Goal: Information Seeking & Learning: Find specific fact

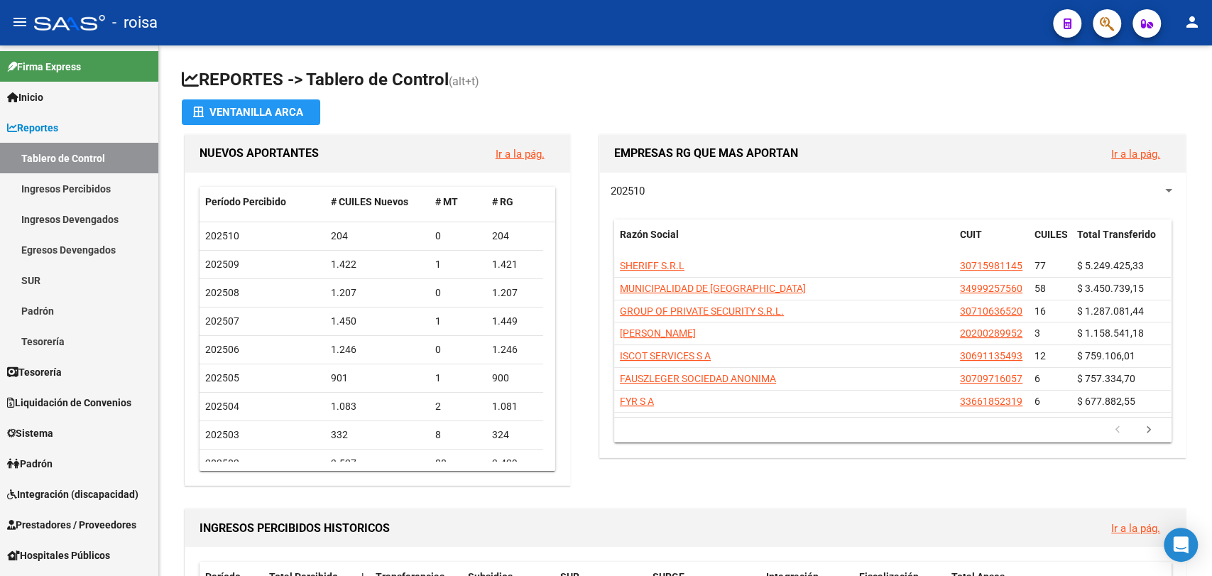
click at [158, 416] on mat-sidenav "Firma Express Inicio Calendario SSS Instructivos Contacto OS Reportes Tablero d…" at bounding box center [79, 310] width 159 height 531
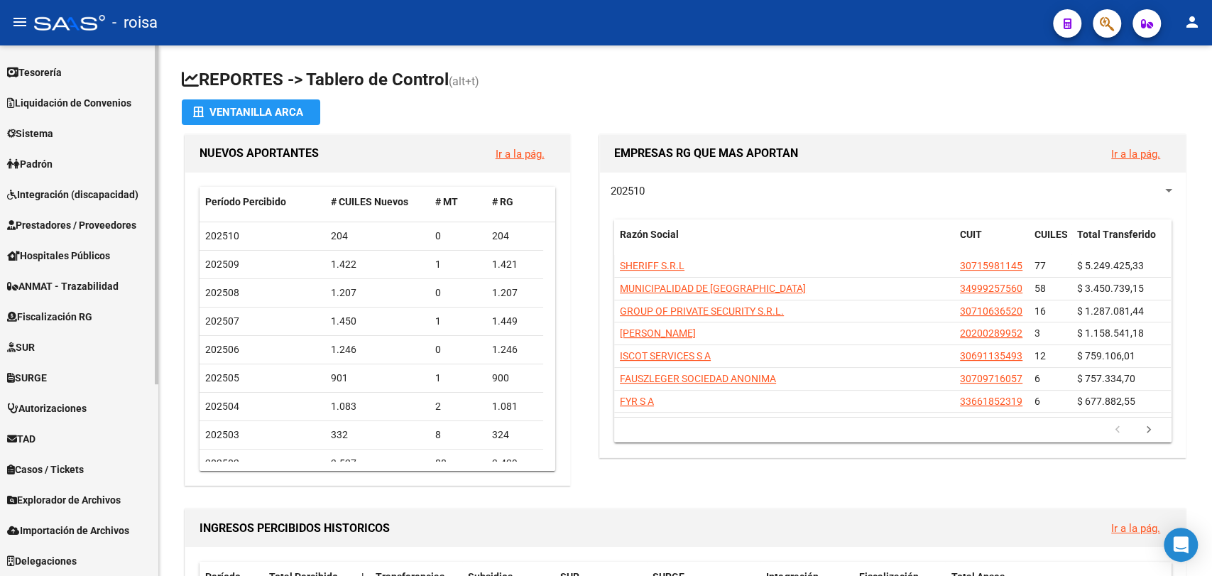
click at [157, 418] on div at bounding box center [157, 310] width 4 height 531
click at [77, 501] on span "Explorador de Archivos" at bounding box center [64, 500] width 114 height 16
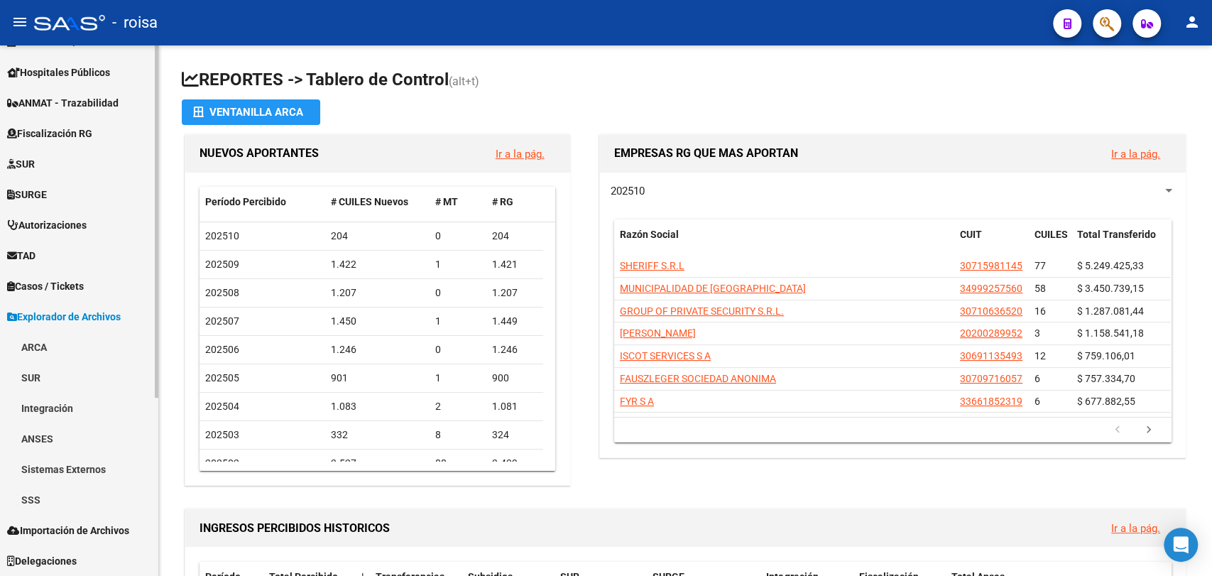
scroll to position [268, 0]
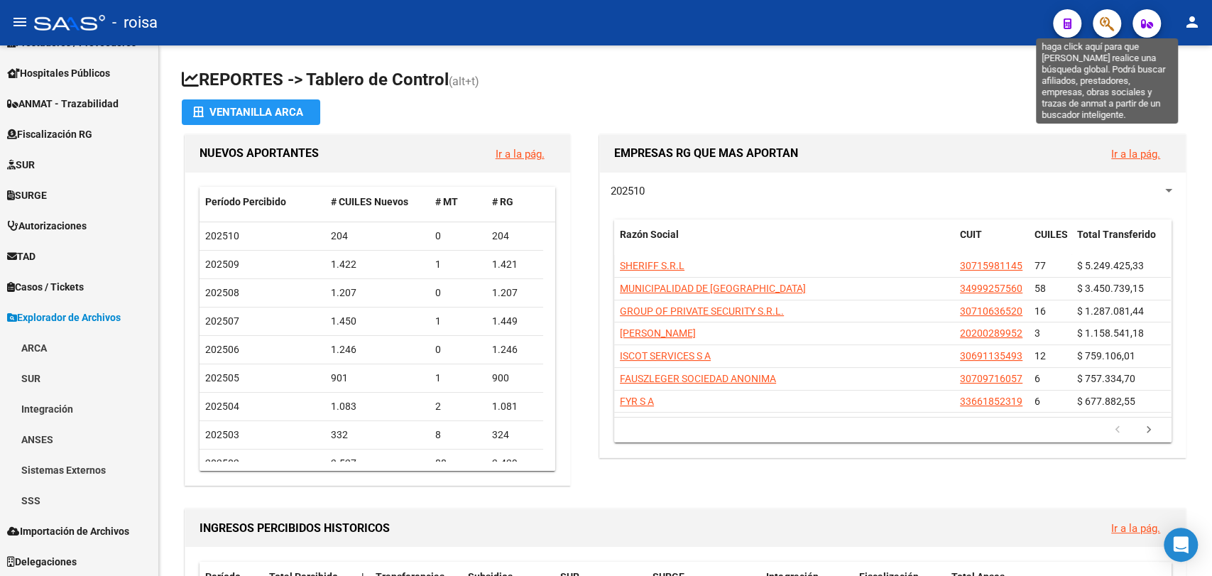
click at [1110, 26] on icon "button" at bounding box center [1107, 24] width 14 height 16
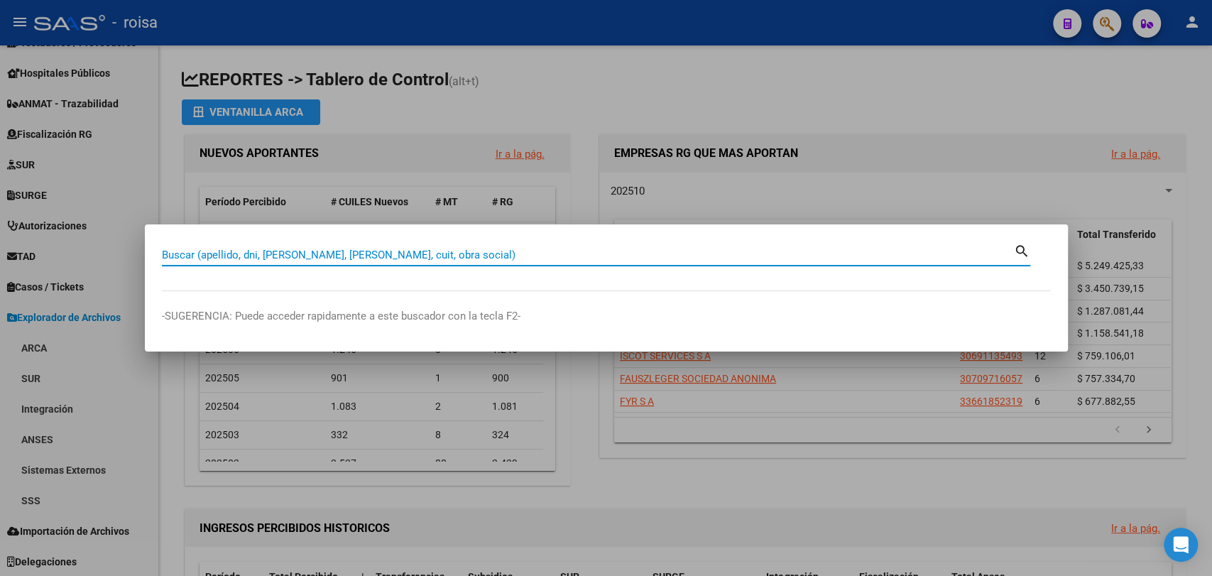
paste input "36529068"
type input "36529068"
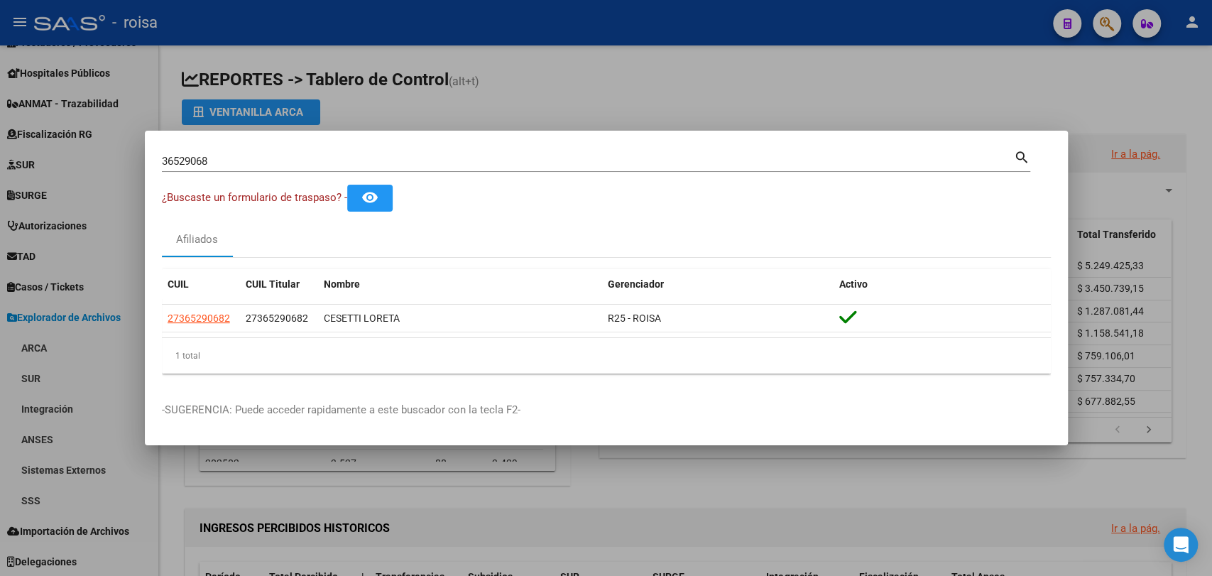
click at [170, 332] on datatable-selection "27365290682 27365290682 CESETTI LORETA R25 - [PERSON_NAME]" at bounding box center [606, 328] width 889 height 13
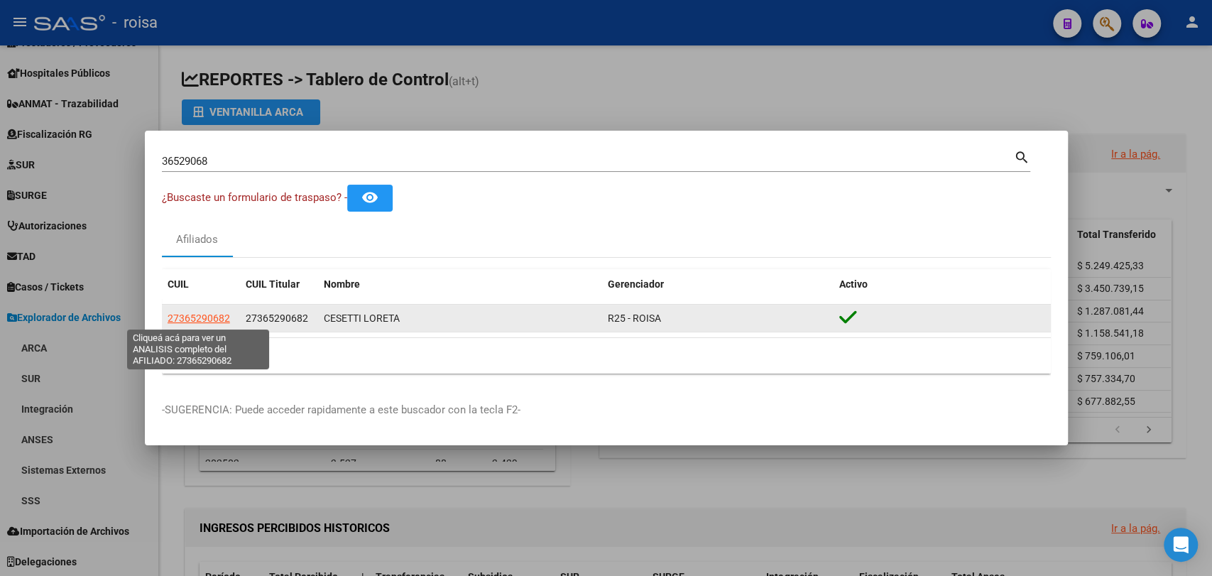
click at [190, 323] on span "27365290682" at bounding box center [199, 317] width 62 height 11
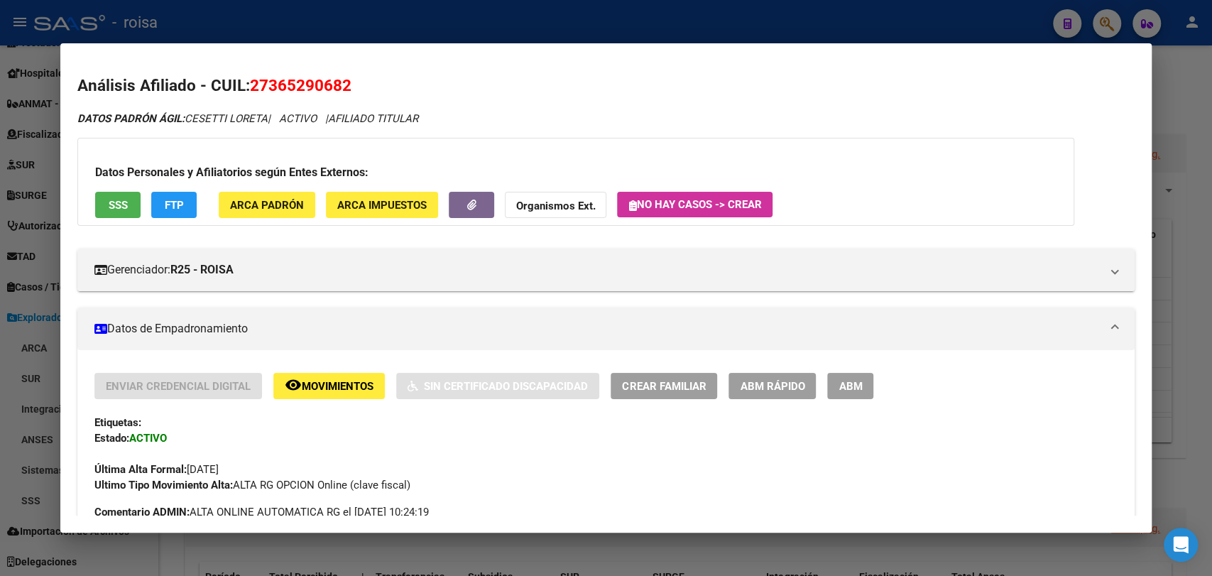
scroll to position [398, 0]
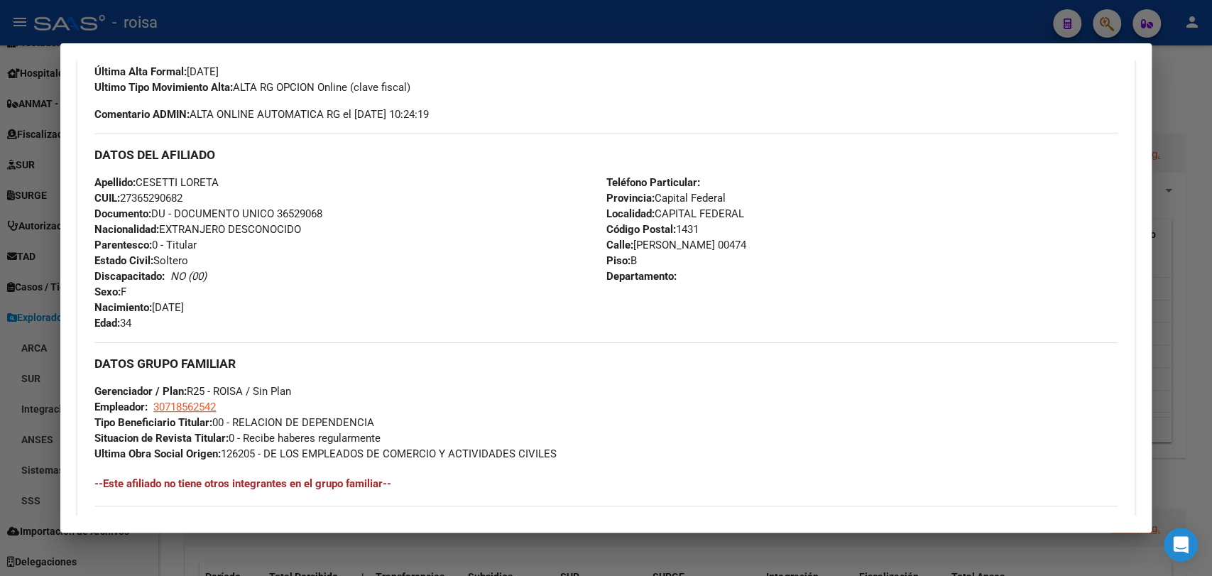
drag, startPoint x: 1138, startPoint y: 348, endPoint x: 1130, endPoint y: 462, distance: 113.9
click at [1130, 462] on mat-dialog-content "Análisis Afiliado - CUIL: 27365290682 DATOS PADRÓN ÁGIL: CESETTI LORETA | ACTIV…" at bounding box center [605, 287] width 1091 height 455
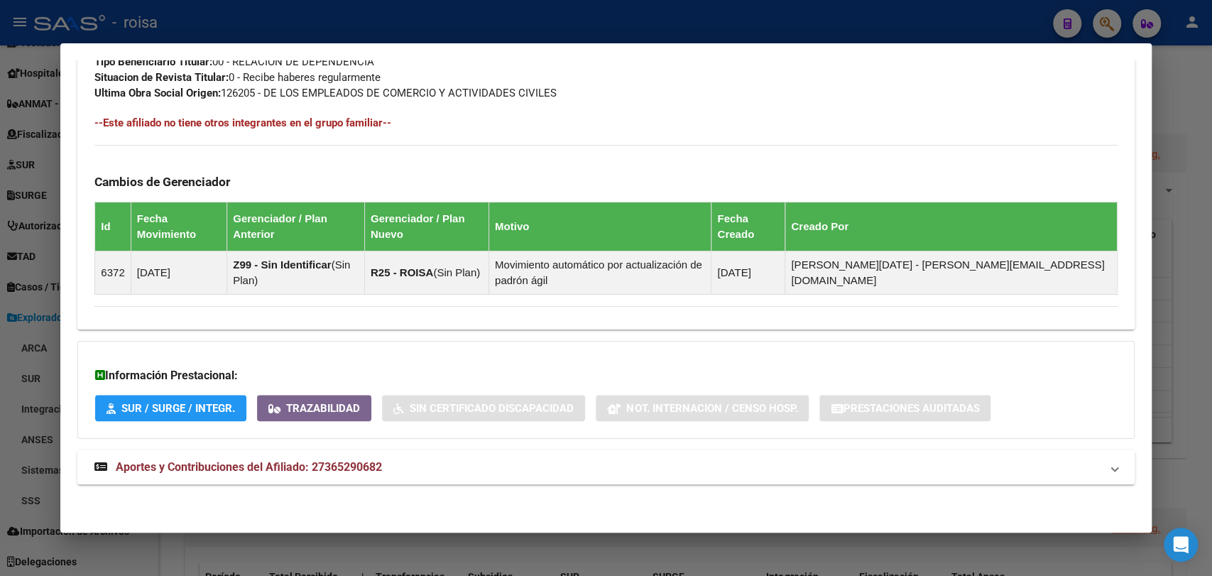
click at [398, 468] on mat-panel-title "Aportes y Contribuciones del Afiliado: 27365290682" at bounding box center [597, 467] width 1006 height 17
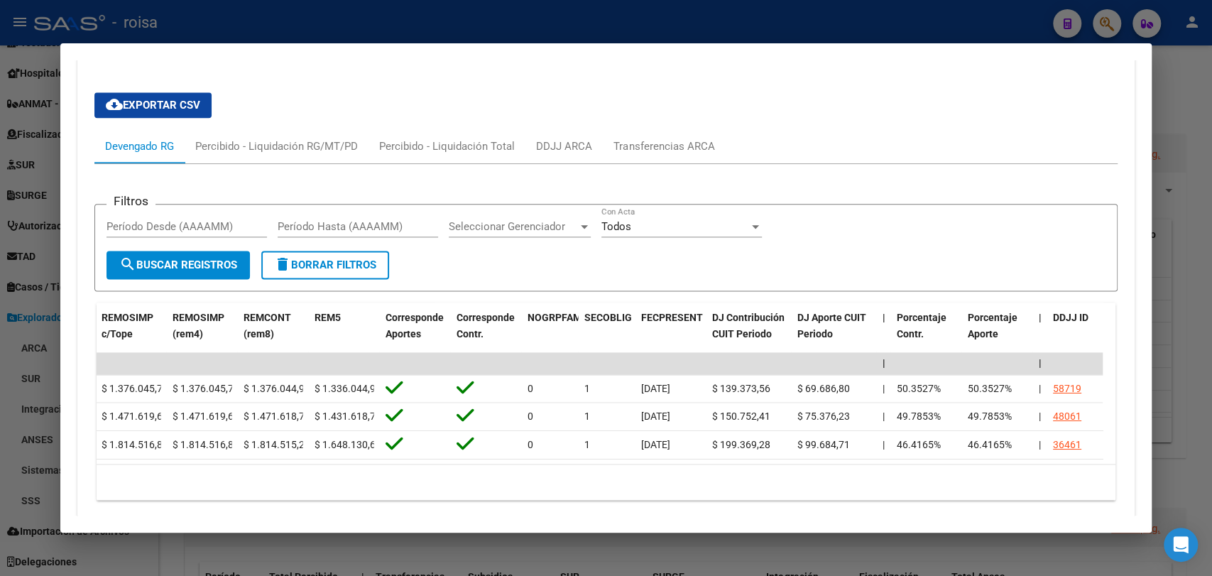
scroll to position [0, 2004]
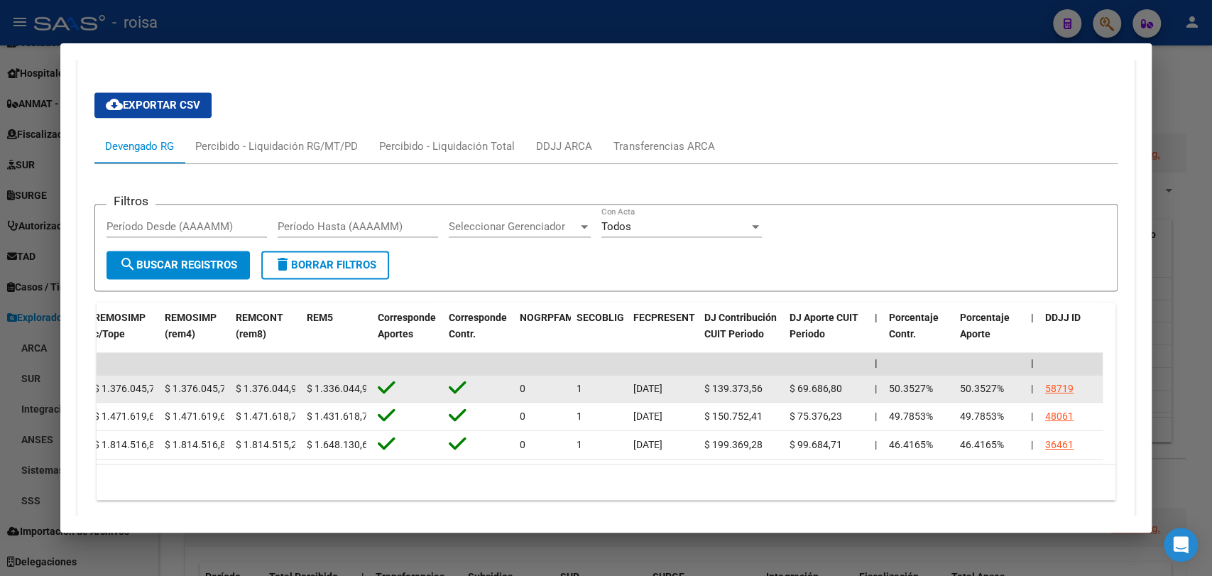
click at [1061, 386] on div "58719" at bounding box center [1059, 389] width 28 height 16
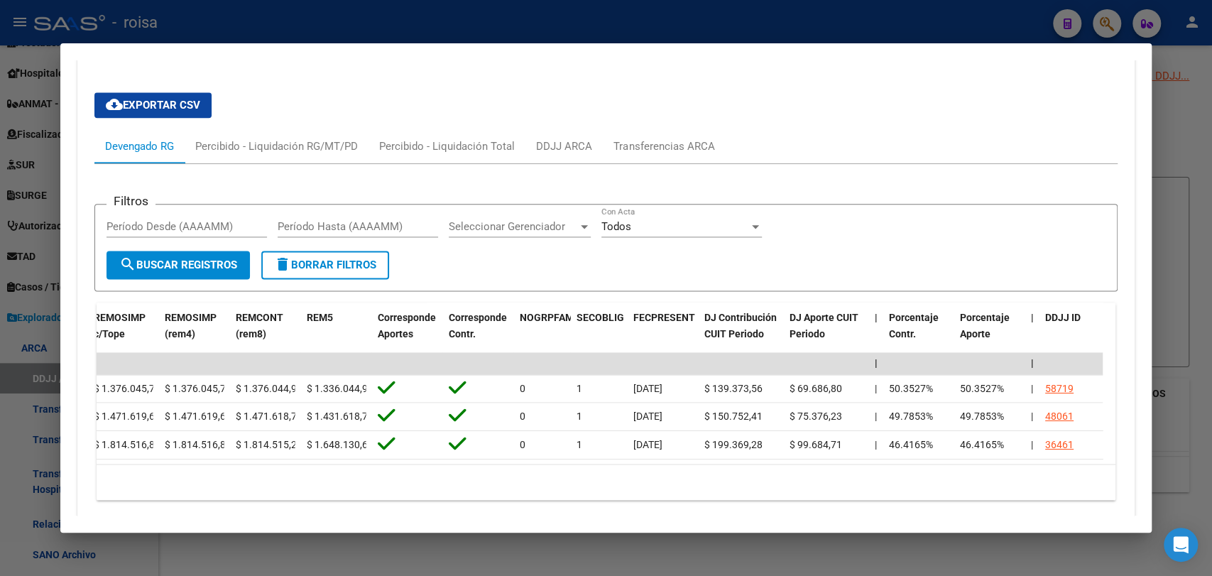
click at [1211, 254] on div at bounding box center [606, 288] width 1212 height 576
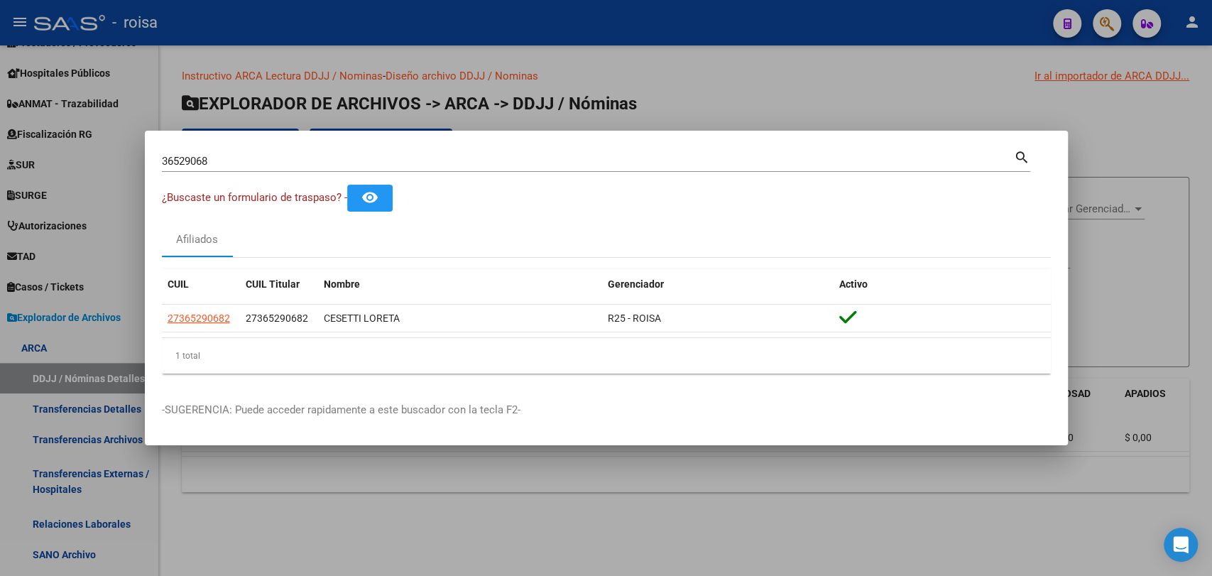
click at [773, 528] on div at bounding box center [606, 288] width 1212 height 576
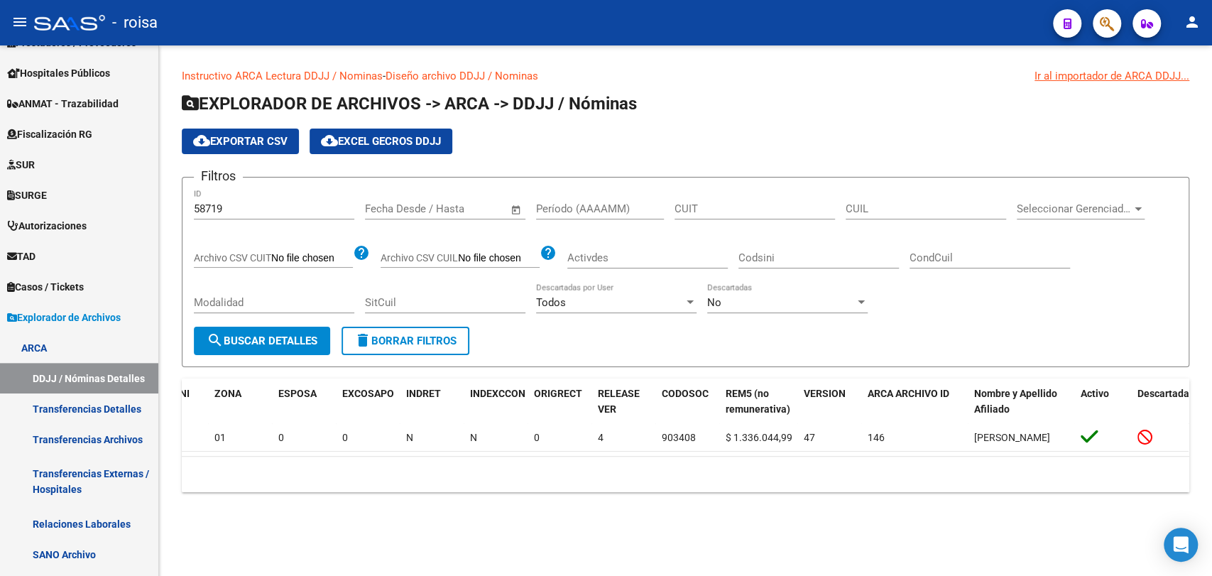
scroll to position [0, 392]
